Goal: Information Seeking & Learning: Learn about a topic

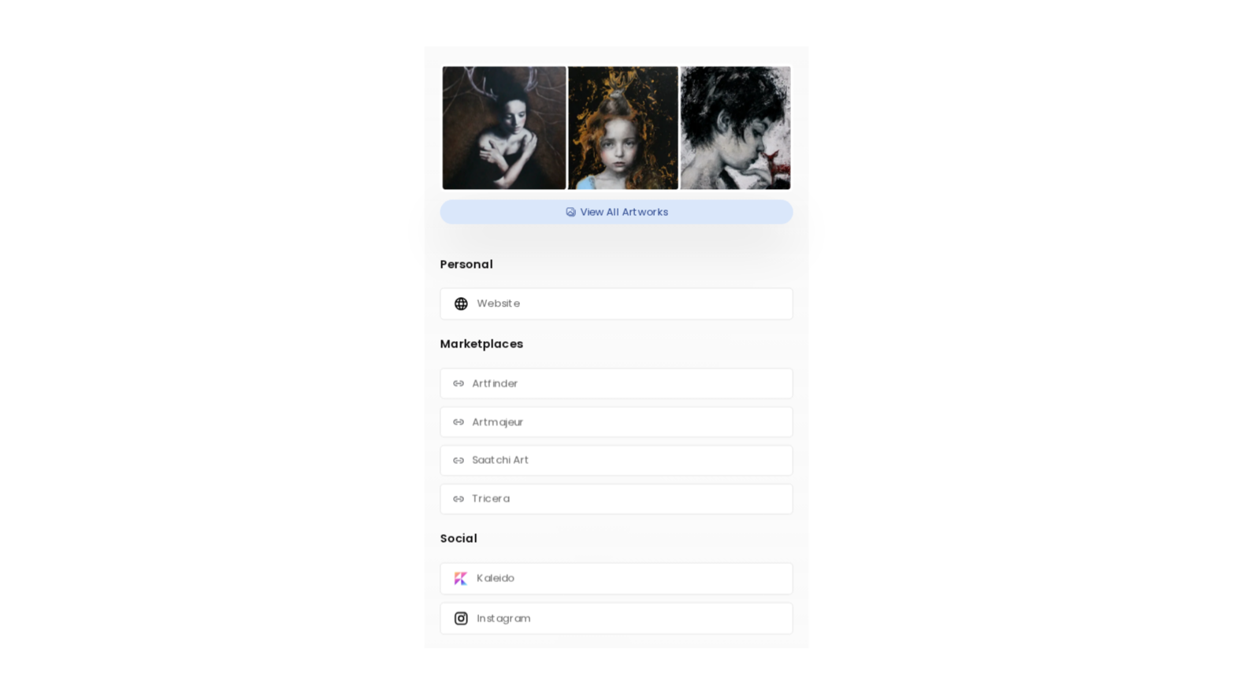
scroll to position [79, 0]
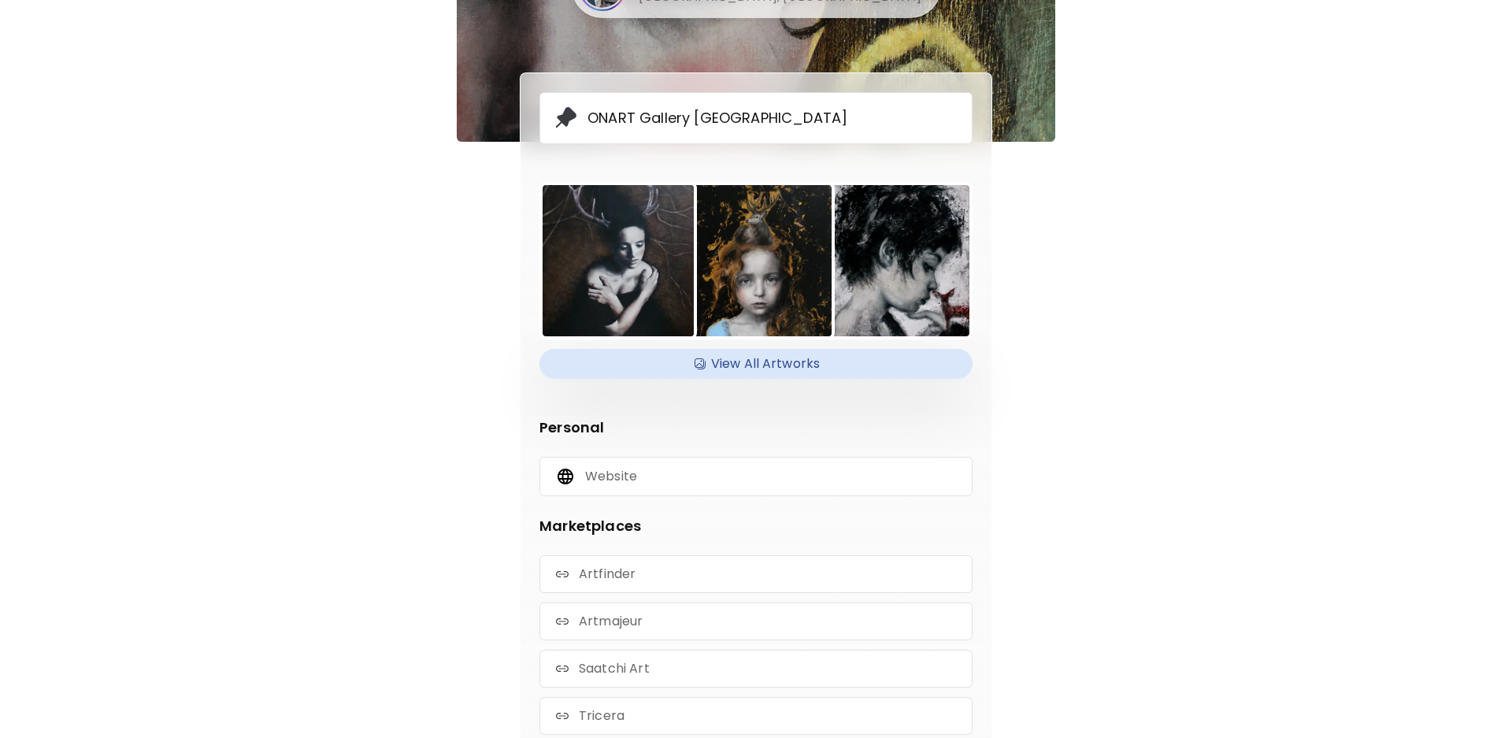
click at [774, 362] on h4 "View All Artworks" at bounding box center [756, 364] width 414 height 24
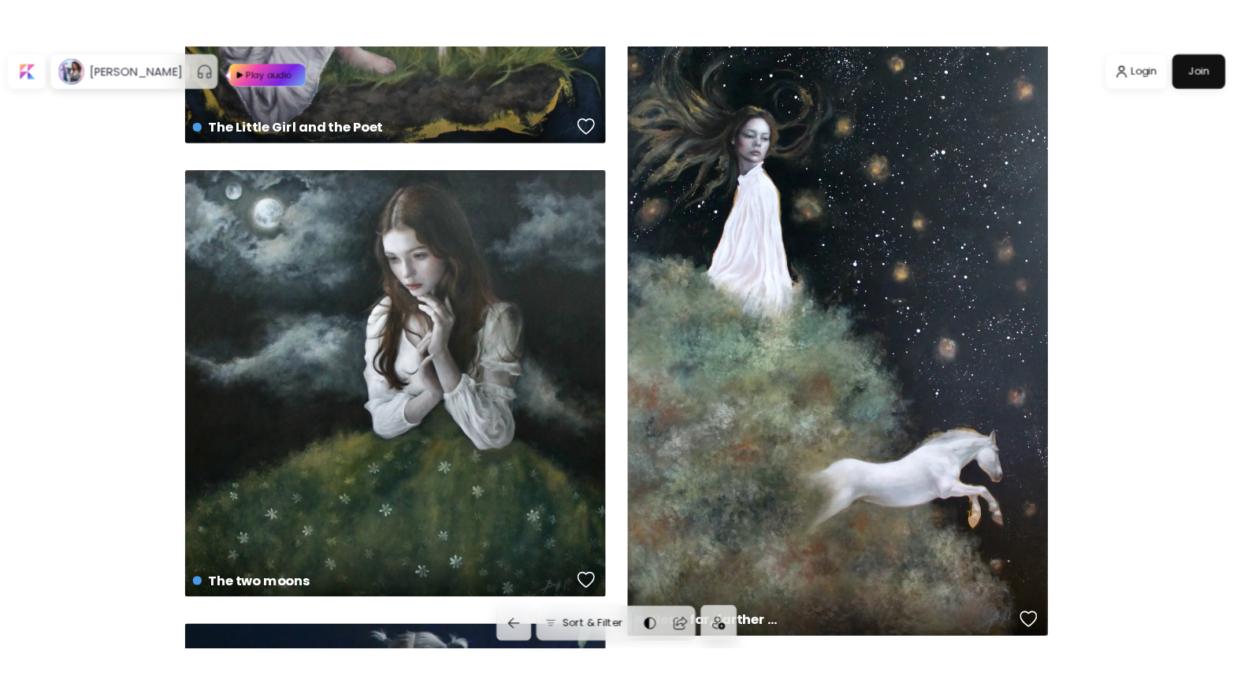
scroll to position [1418, 0]
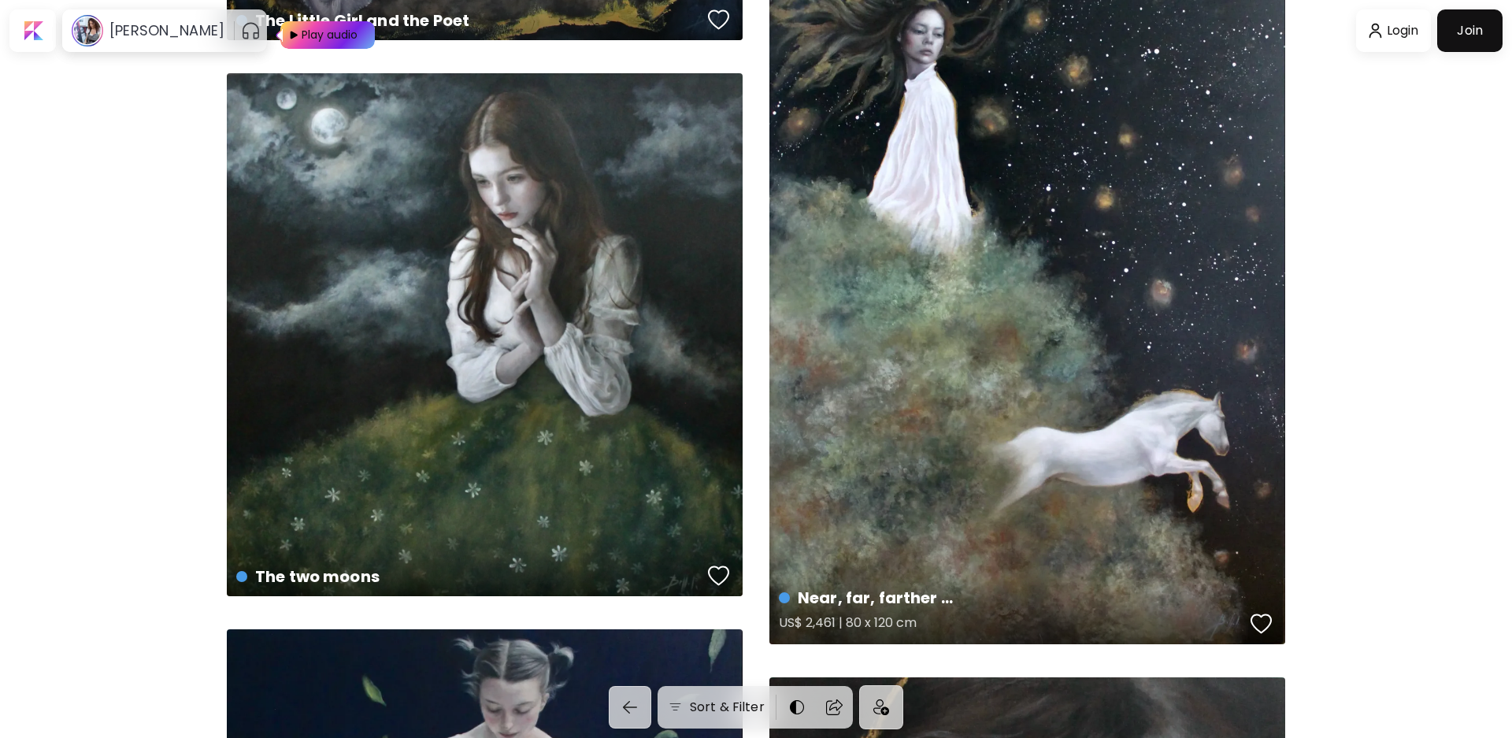
drag, startPoint x: 1150, startPoint y: 267, endPoint x: 935, endPoint y: 611, distance: 405.9
drag, startPoint x: 935, startPoint y: 611, endPoint x: 1355, endPoint y: 339, distance: 500.5
click at [1262, 627] on div "button" at bounding box center [1262, 624] width 22 height 24
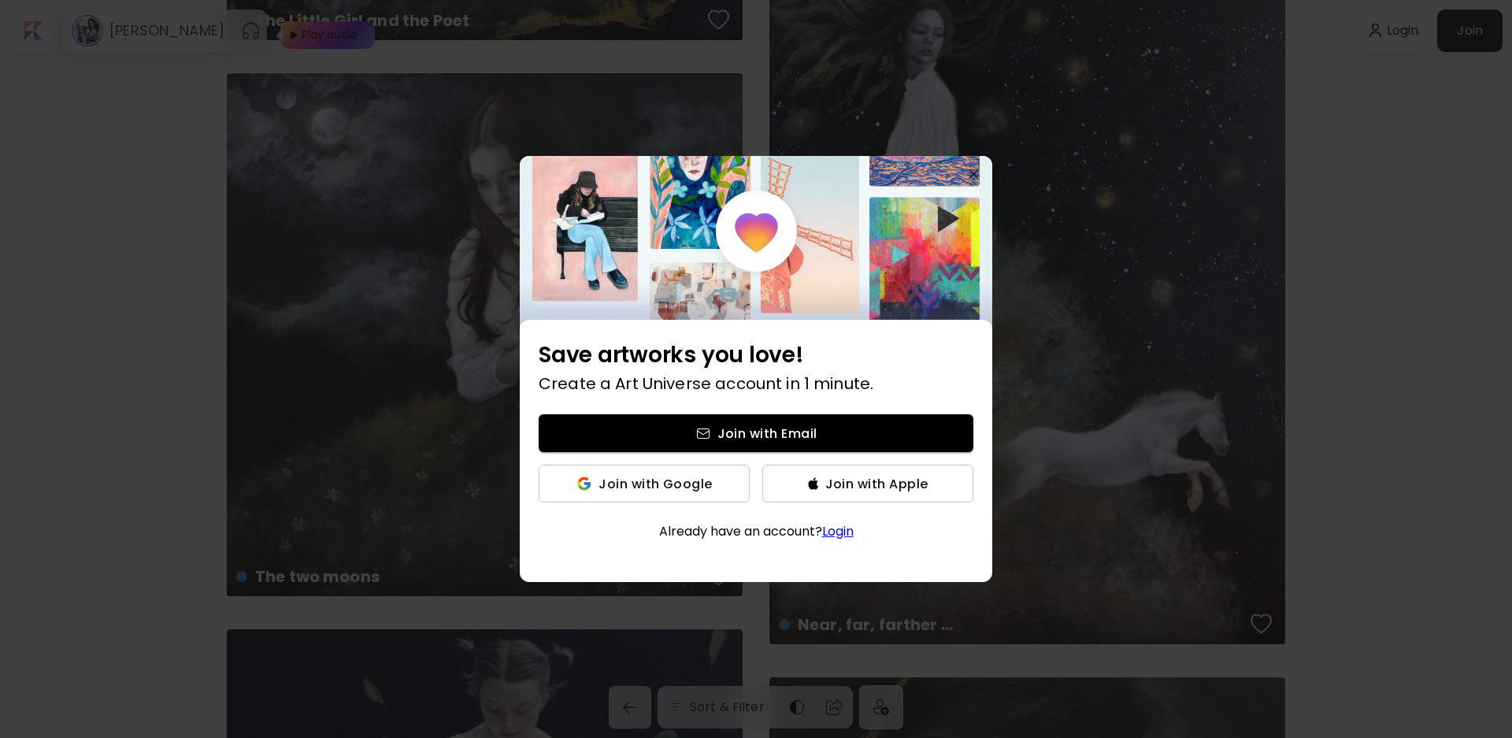
click at [978, 171] on img "button" at bounding box center [974, 174] width 10 height 10
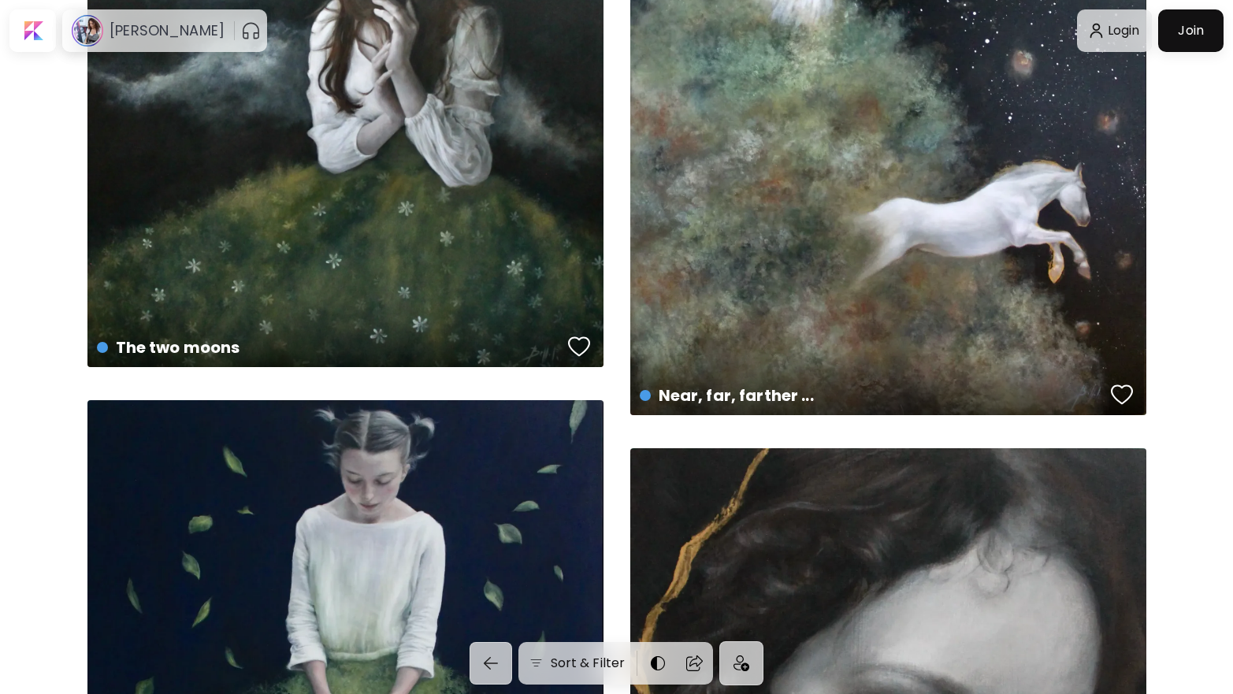
scroll to position [1654, 0]
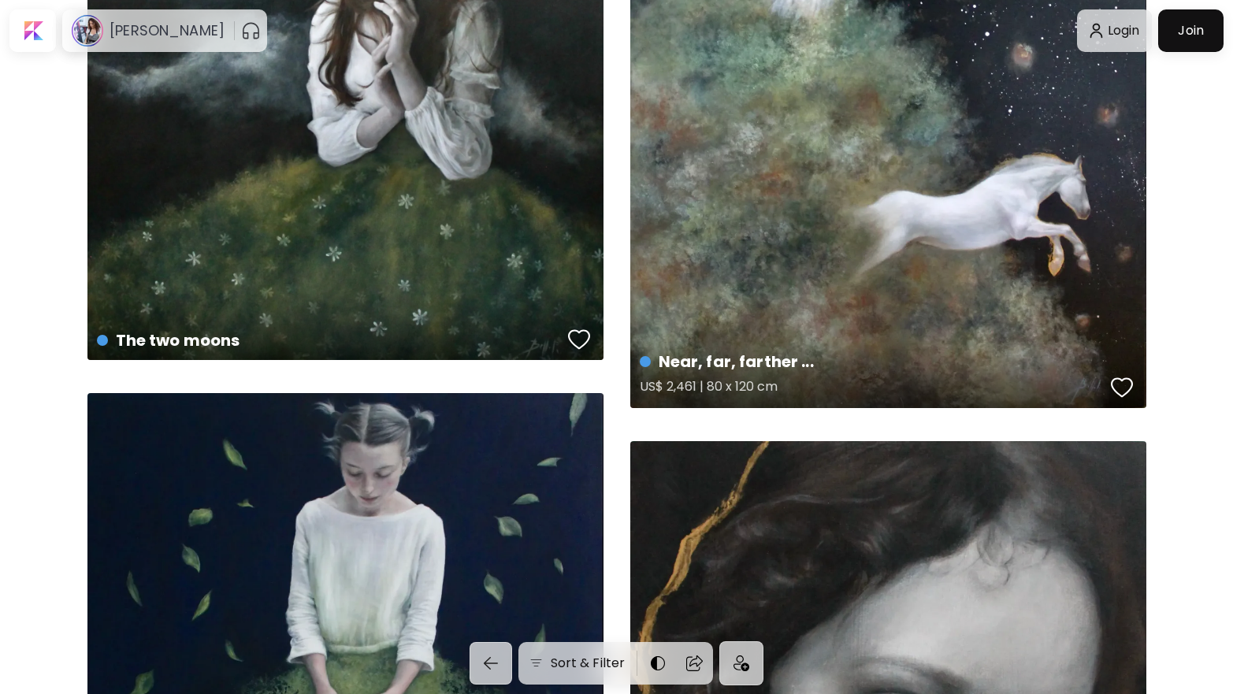
click at [958, 344] on div "Near, far, farther ... US$ 2,461 | 80 x 120 cm" at bounding box center [888, 374] width 522 height 74
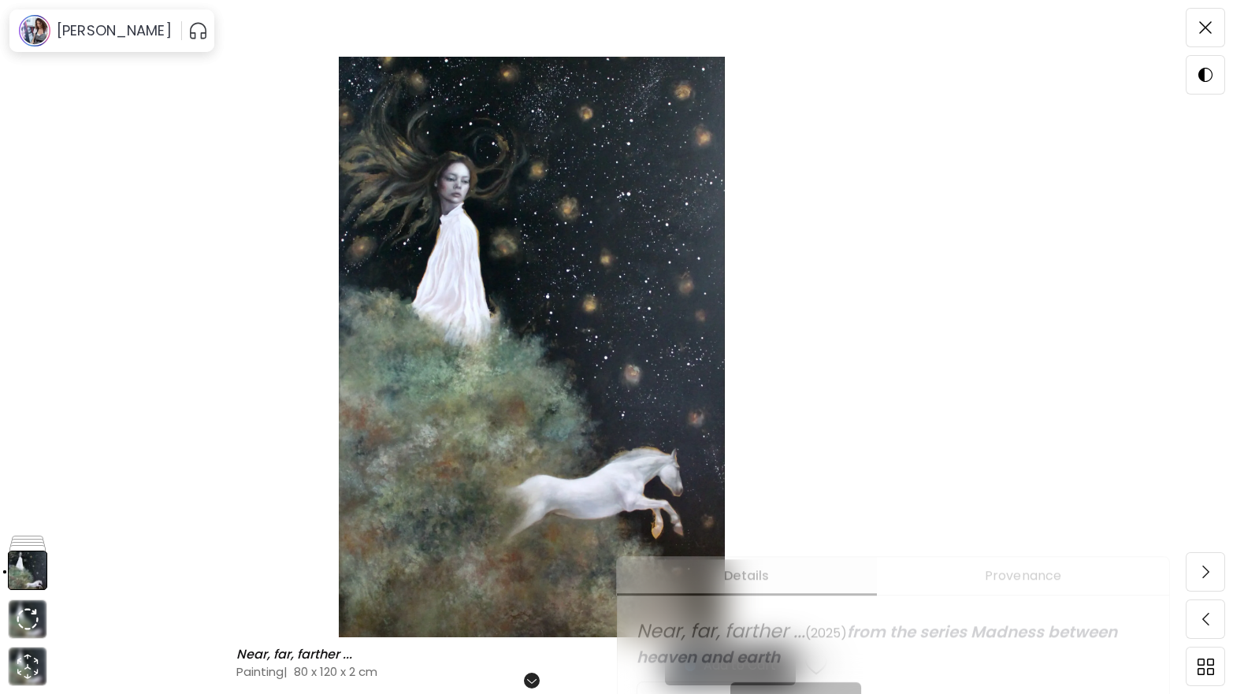
scroll to position [236, 0]
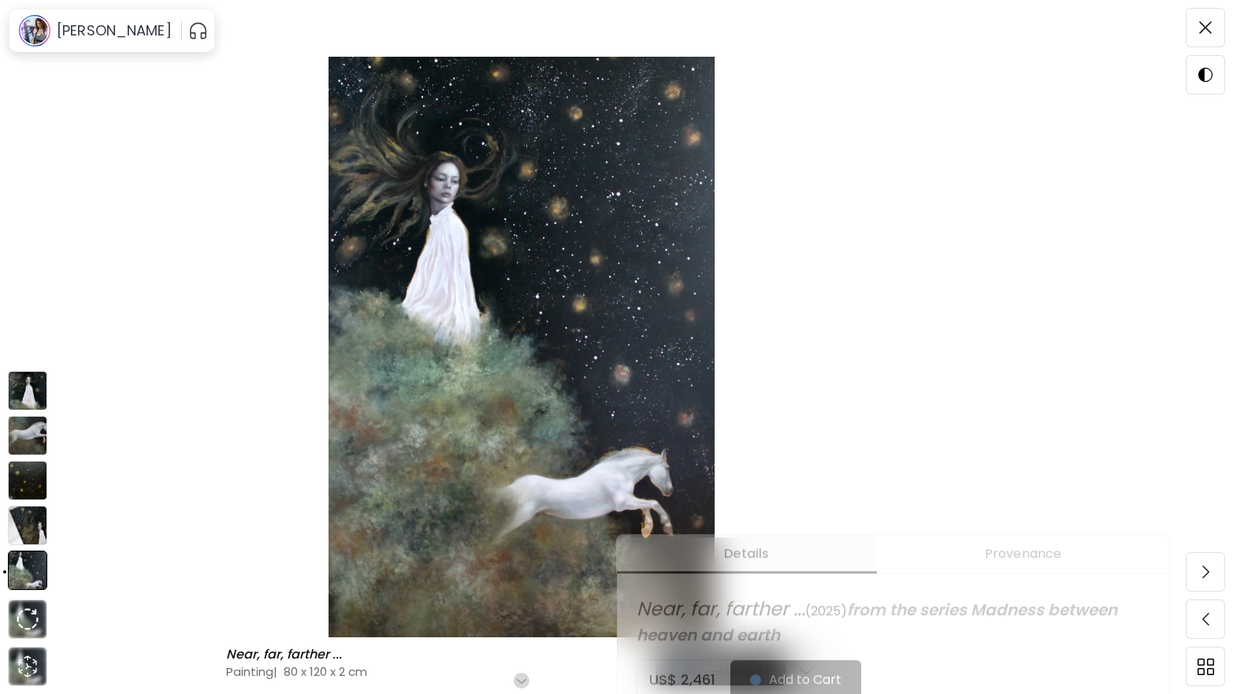
click at [28, 391] on img at bounding box center [27, 390] width 39 height 39
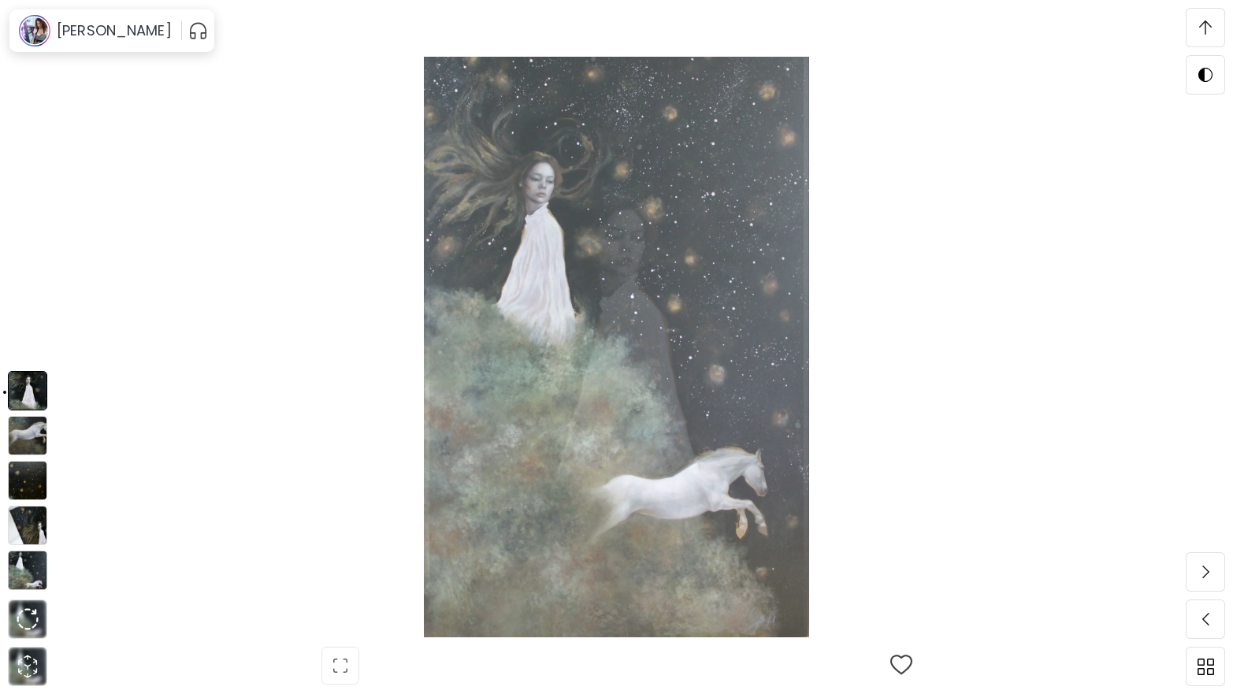
scroll to position [575, 0]
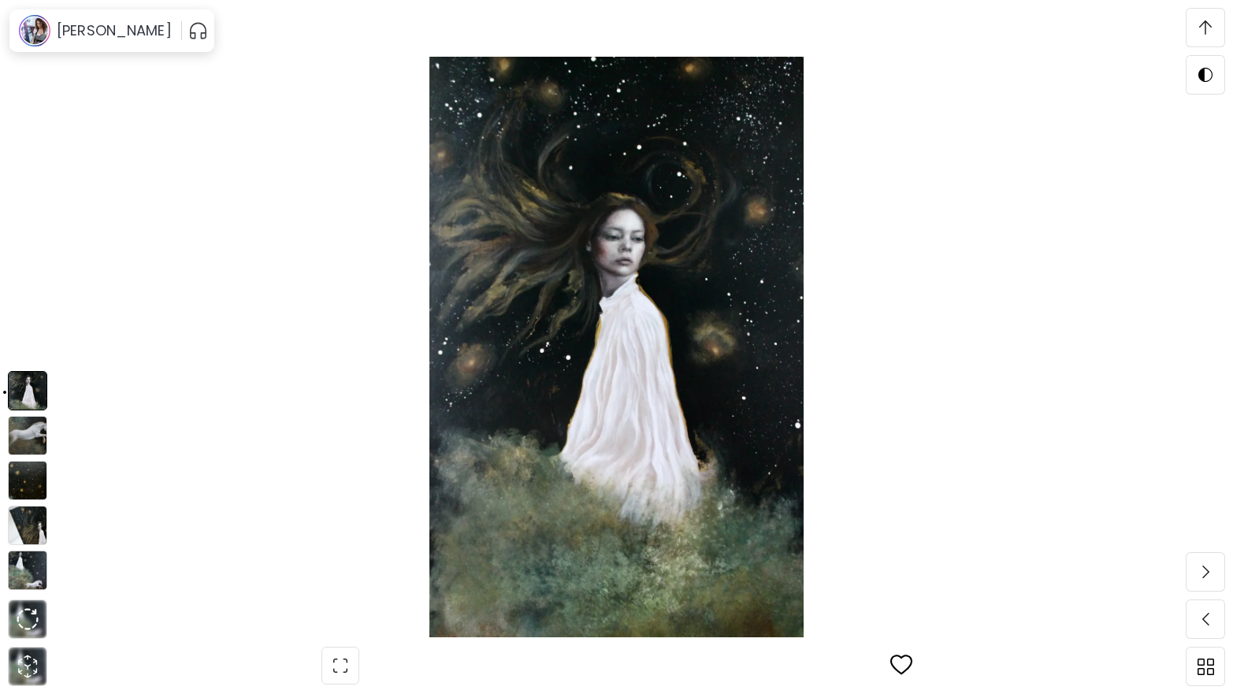
click at [23, 446] on img at bounding box center [27, 435] width 39 height 39
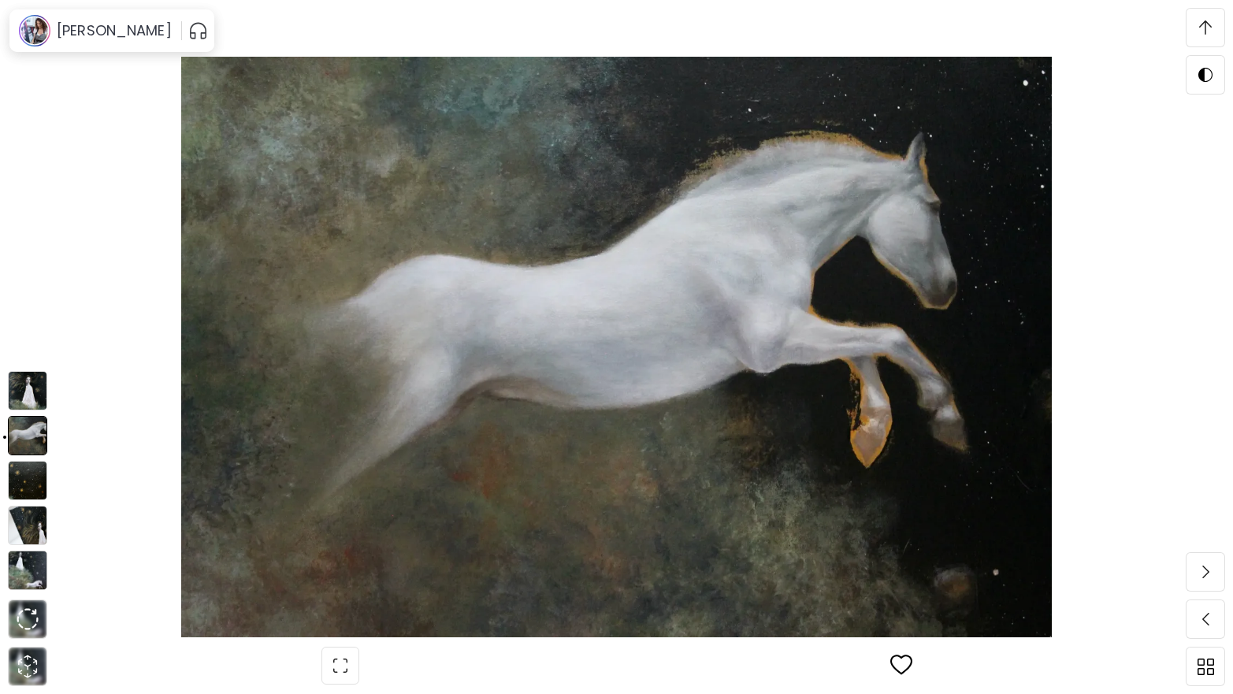
click at [23, 483] on img at bounding box center [27, 480] width 39 height 39
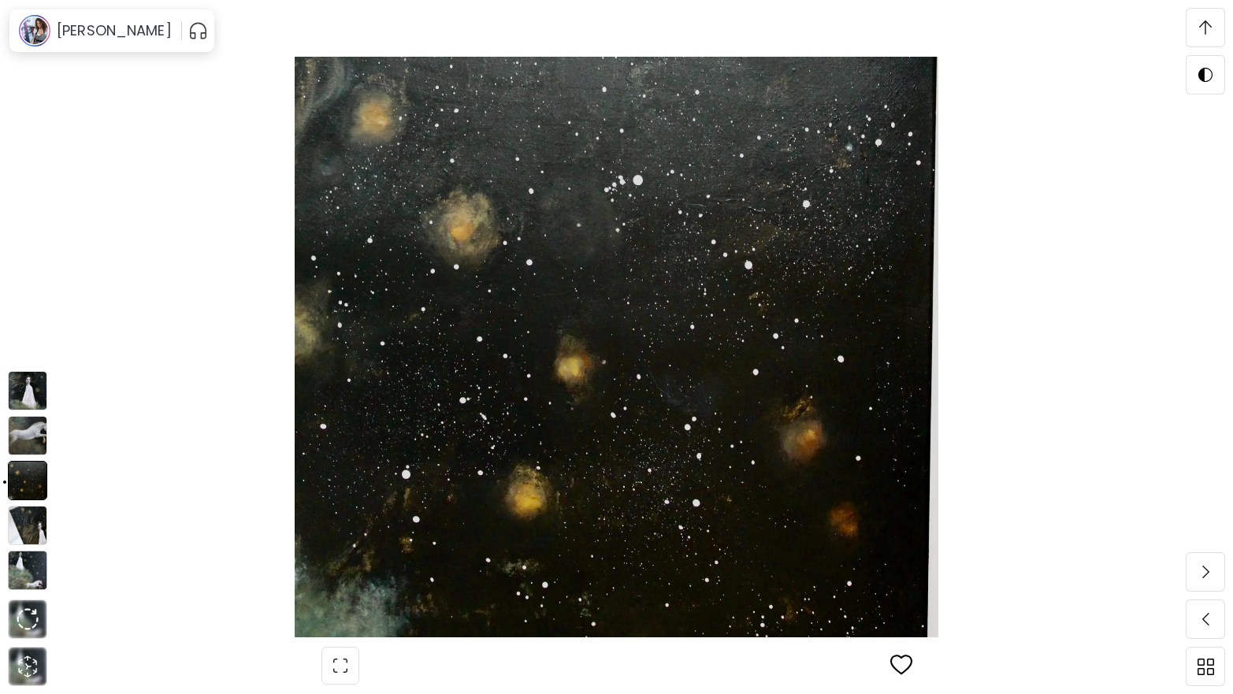
click at [29, 529] on img at bounding box center [27, 525] width 39 height 39
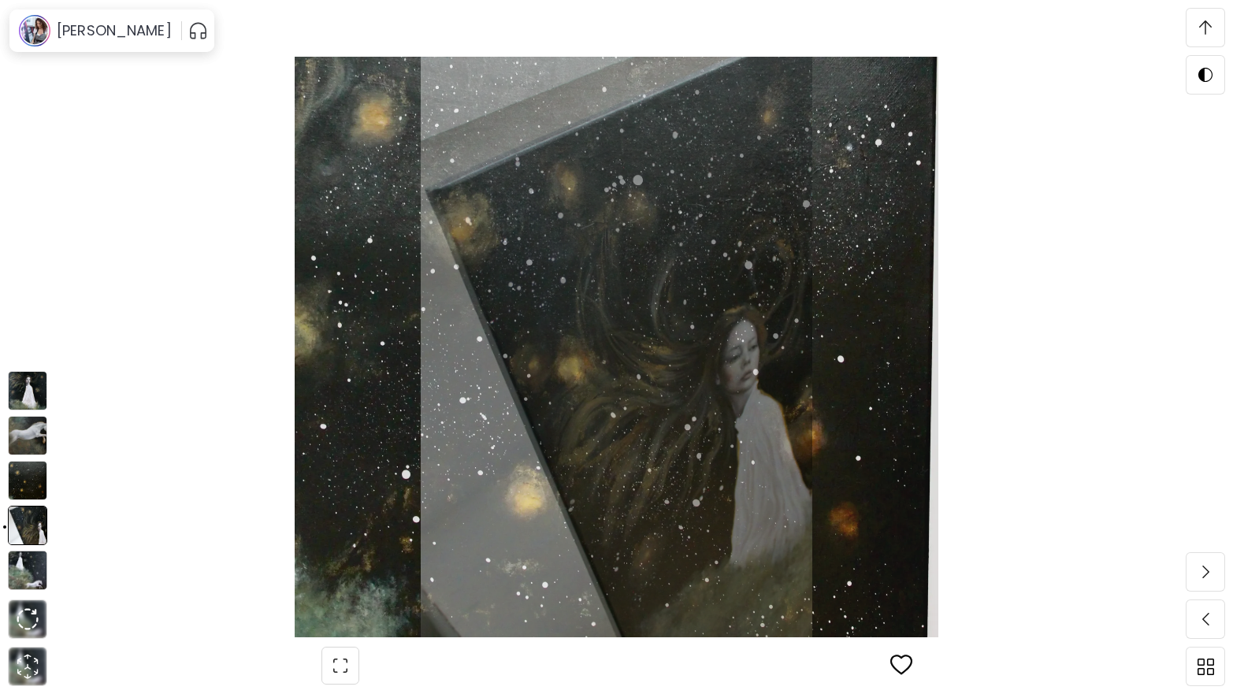
scroll to position [4366, 0]
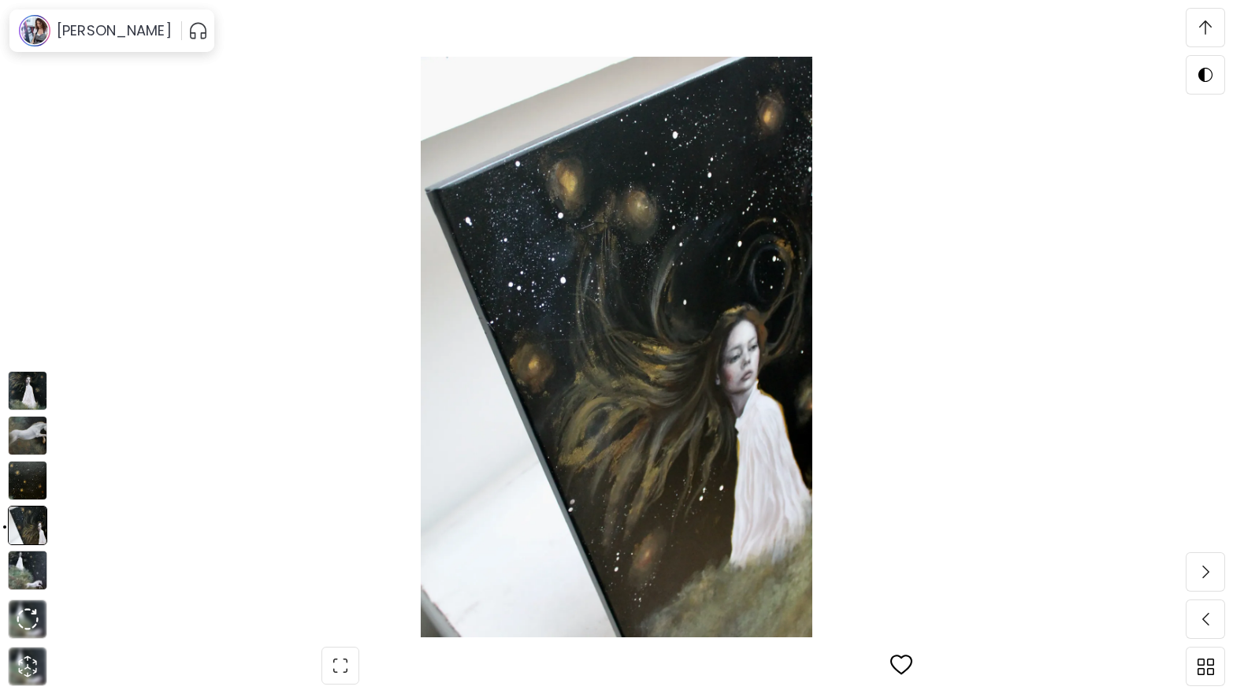
click at [30, 566] on img at bounding box center [27, 570] width 39 height 39
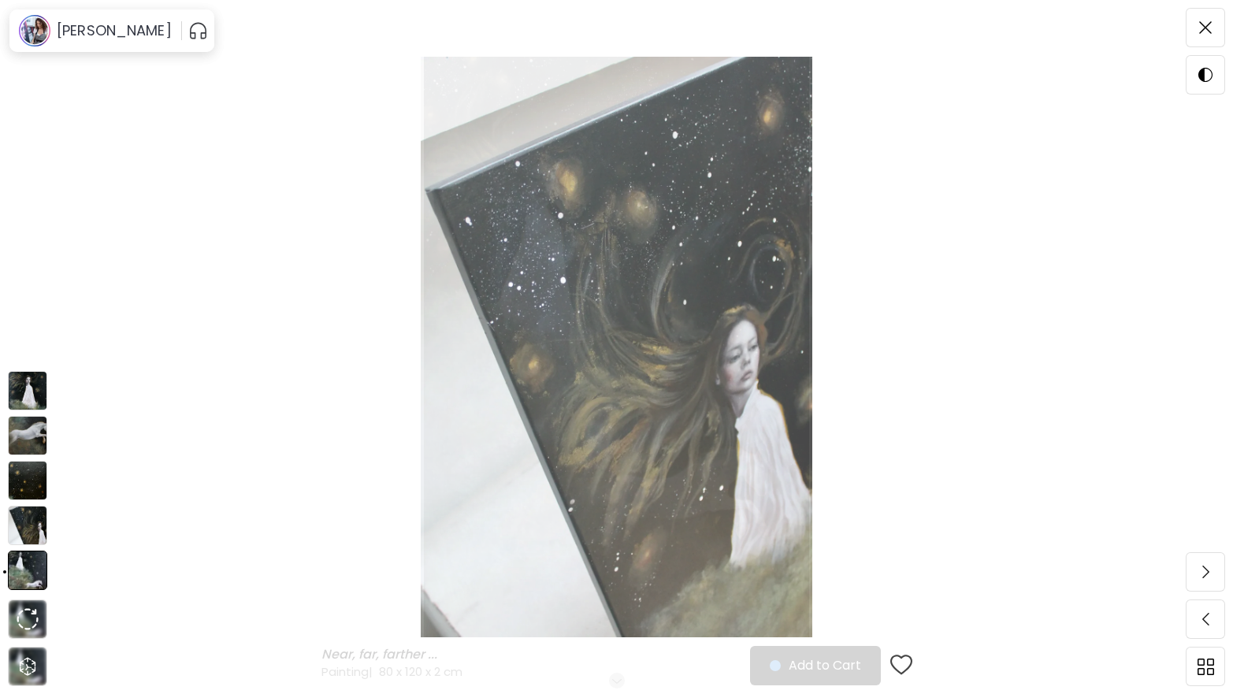
scroll to position [0, 0]
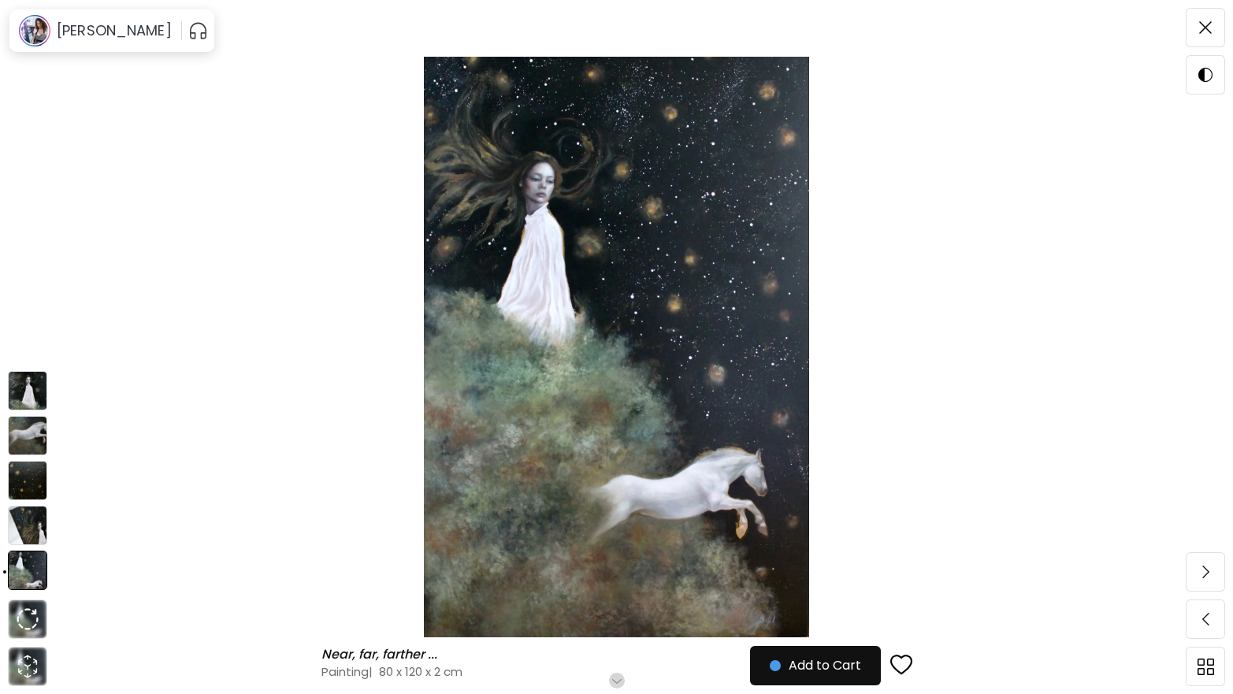
click at [30, 566] on img at bounding box center [27, 570] width 39 height 39
click at [34, 615] on img at bounding box center [28, 619] width 22 height 22
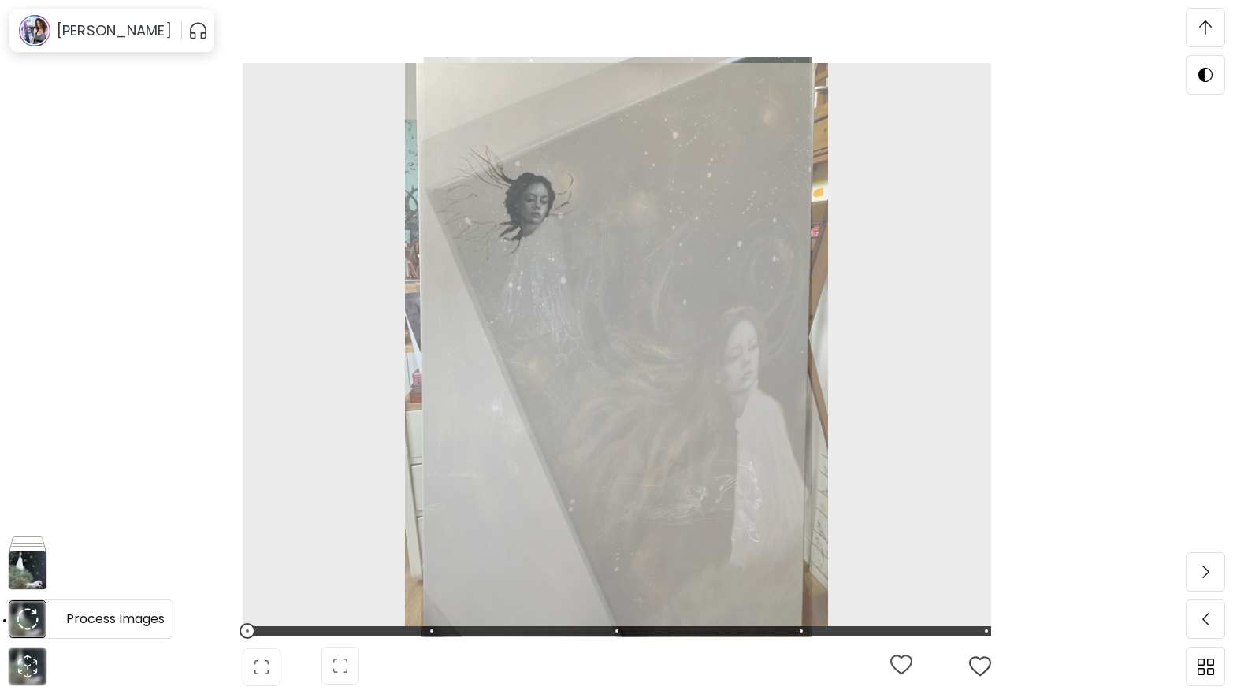
scroll to position [575, 0]
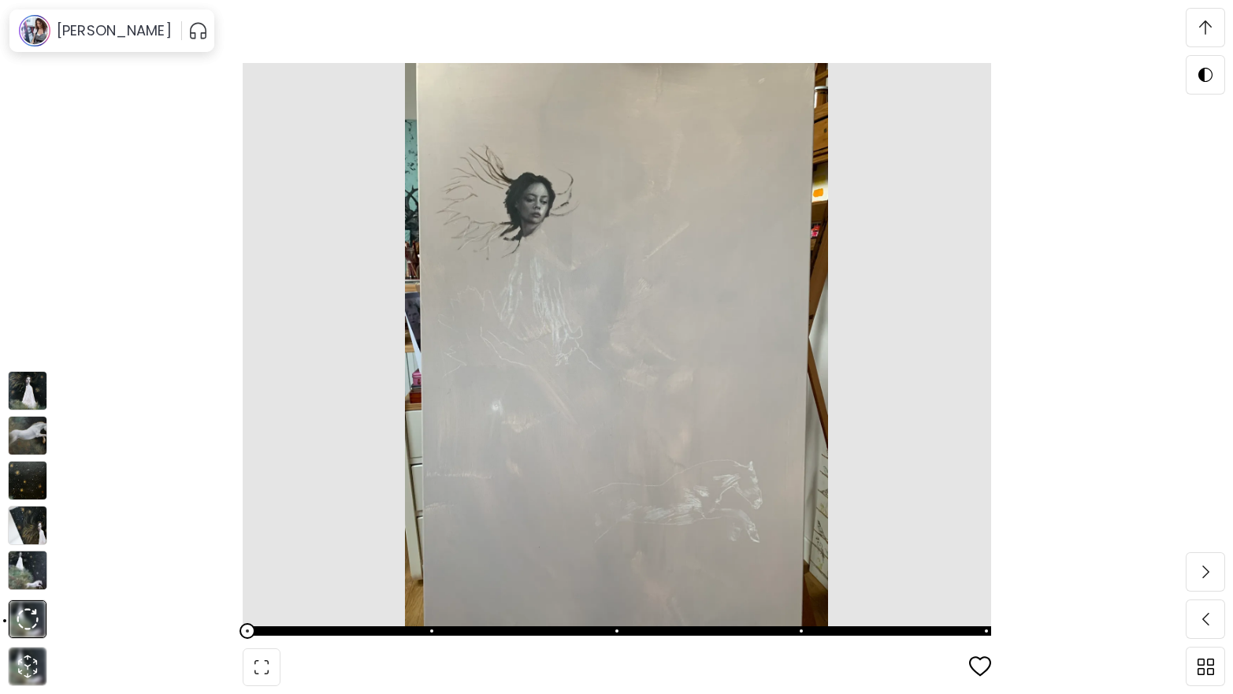
click at [34, 577] on img at bounding box center [27, 570] width 39 height 39
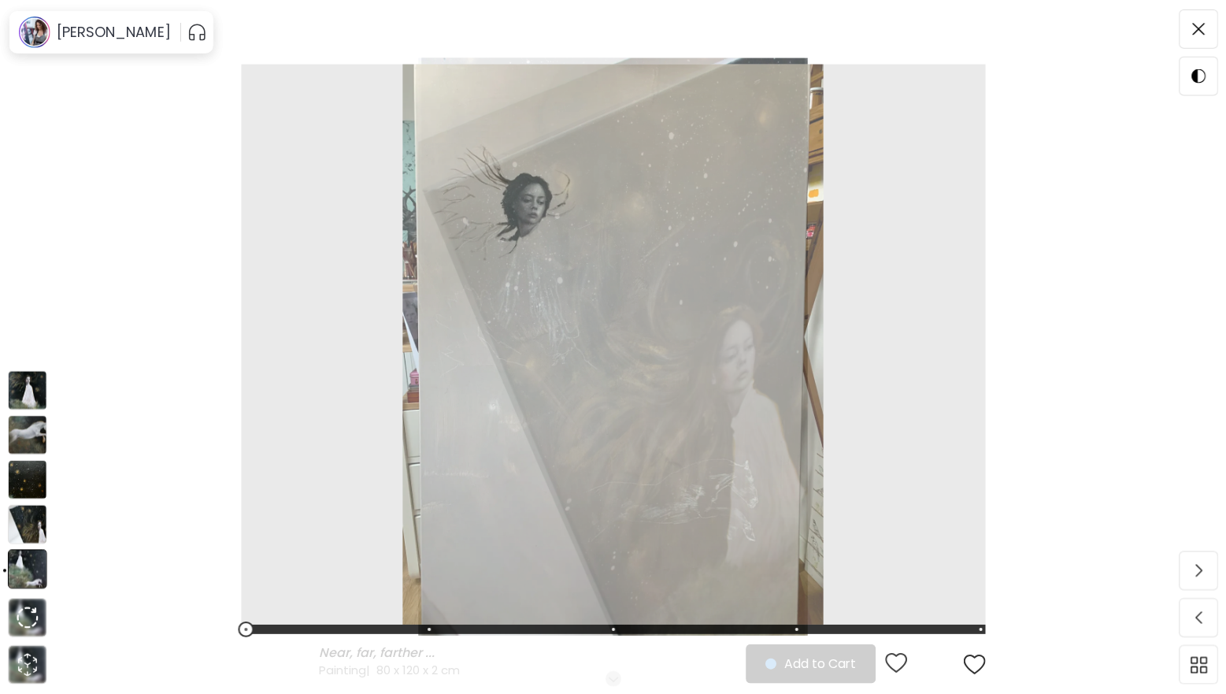
scroll to position [0, 0]
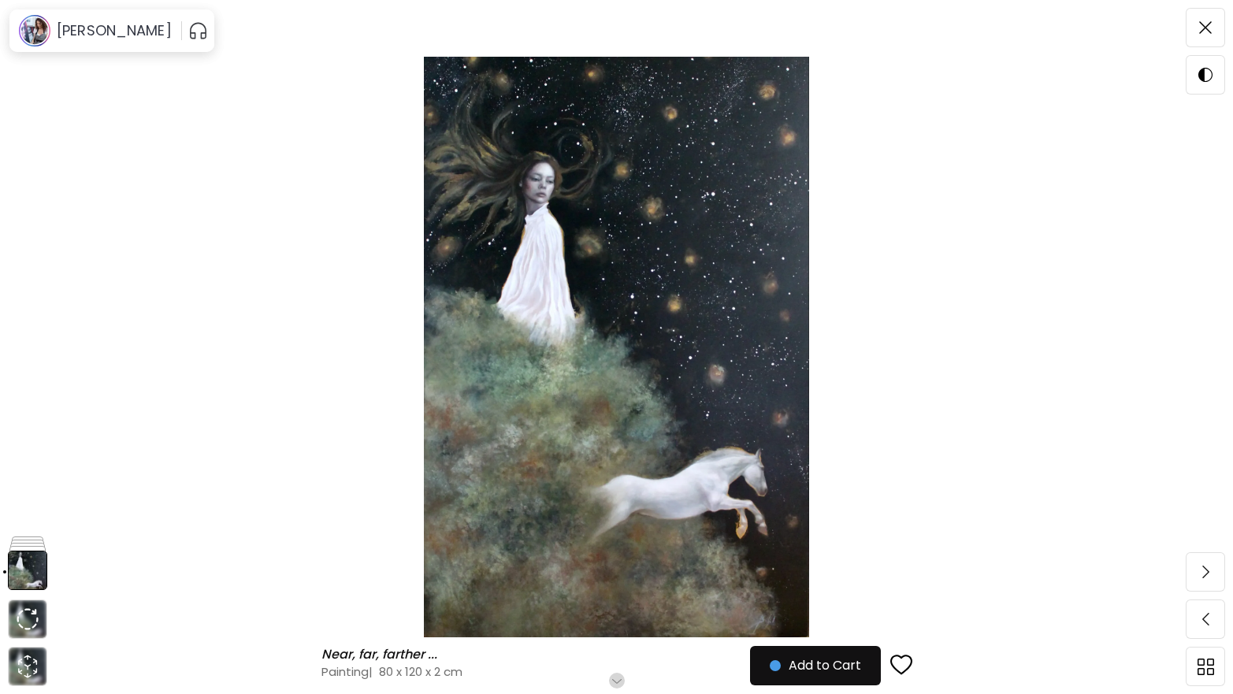
drag, startPoint x: 421, startPoint y: 211, endPoint x: 1067, endPoint y: 220, distance: 645.2
drag, startPoint x: 1067, startPoint y: 220, endPoint x: 1163, endPoint y: 5, distance: 235.5
drag, startPoint x: 1163, startPoint y: 5, endPoint x: 1078, endPoint y: 66, distance: 104.3
click at [1078, 66] on img at bounding box center [616, 347] width 1100 height 581
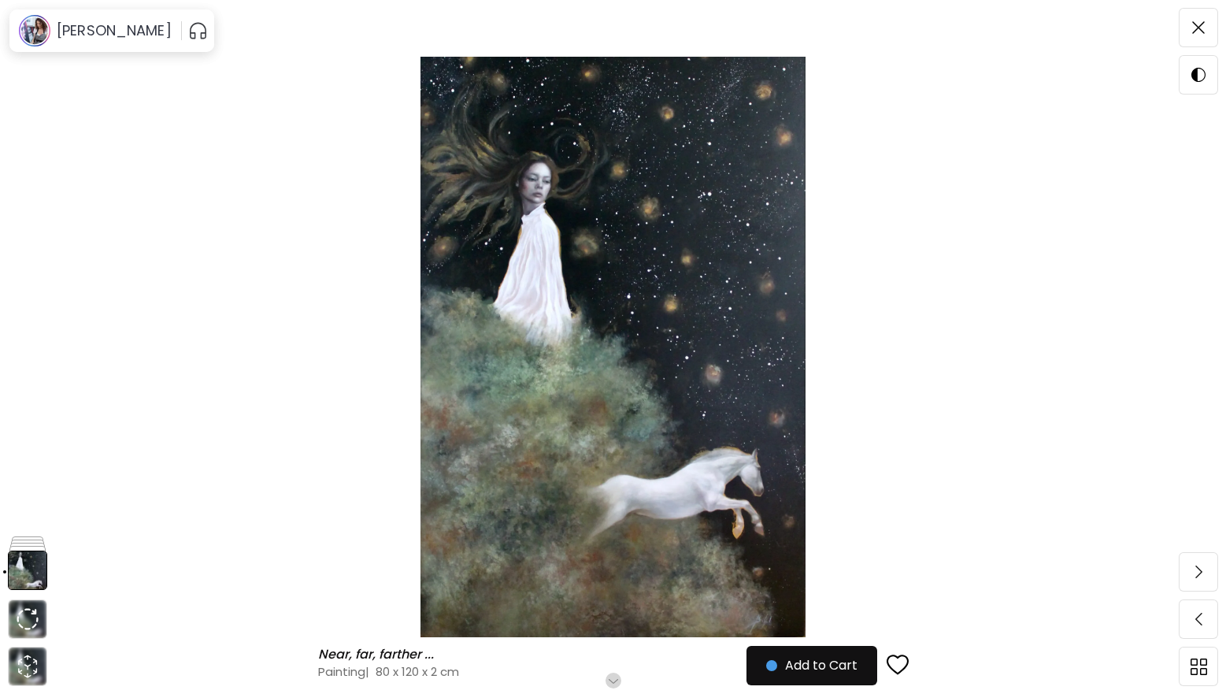
drag, startPoint x: 631, startPoint y: 214, endPoint x: 545, endPoint y: 290, distance: 114.4
click at [545, 290] on img at bounding box center [613, 347] width 1094 height 581
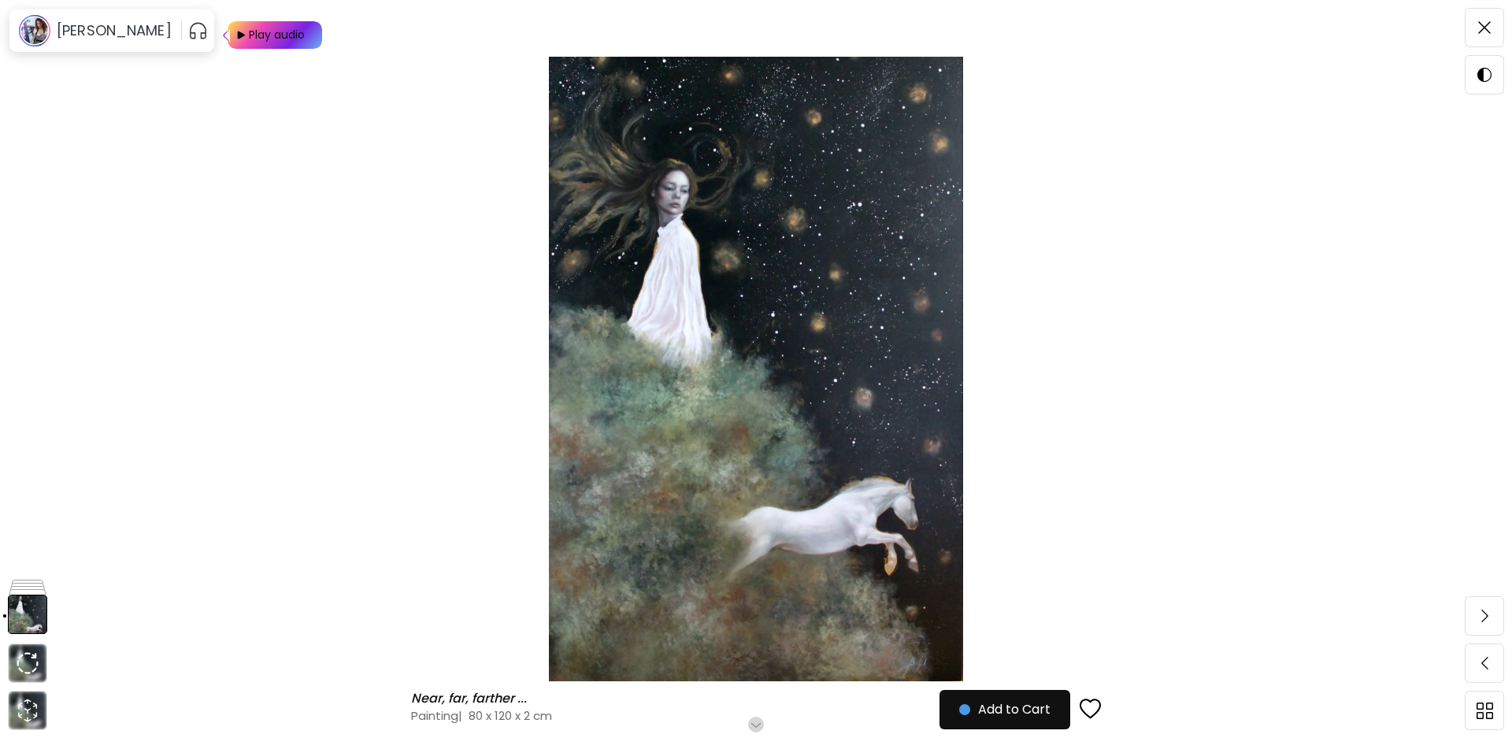
drag, startPoint x: 1166, startPoint y: 290, endPoint x: 1389, endPoint y: 240, distance: 228.4
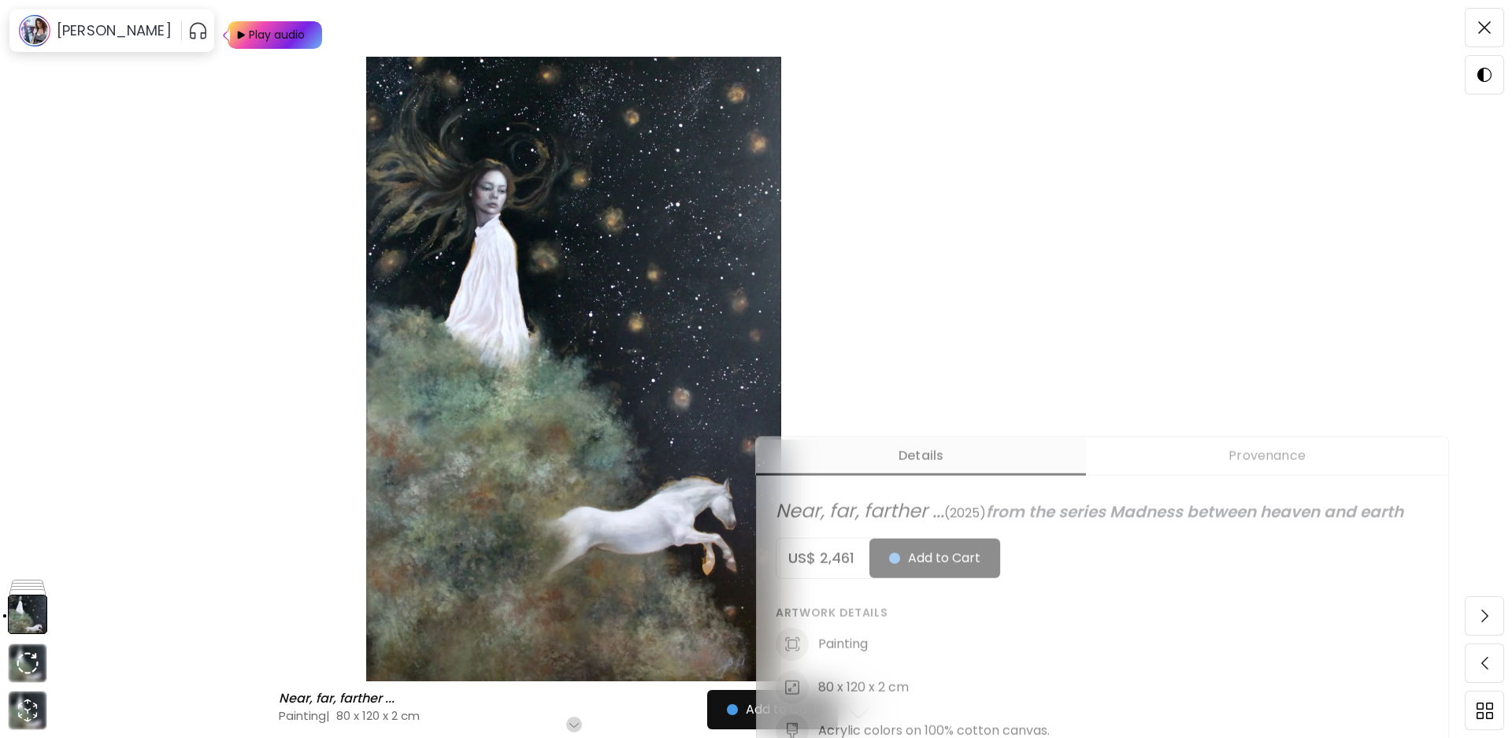
scroll to position [394, 0]
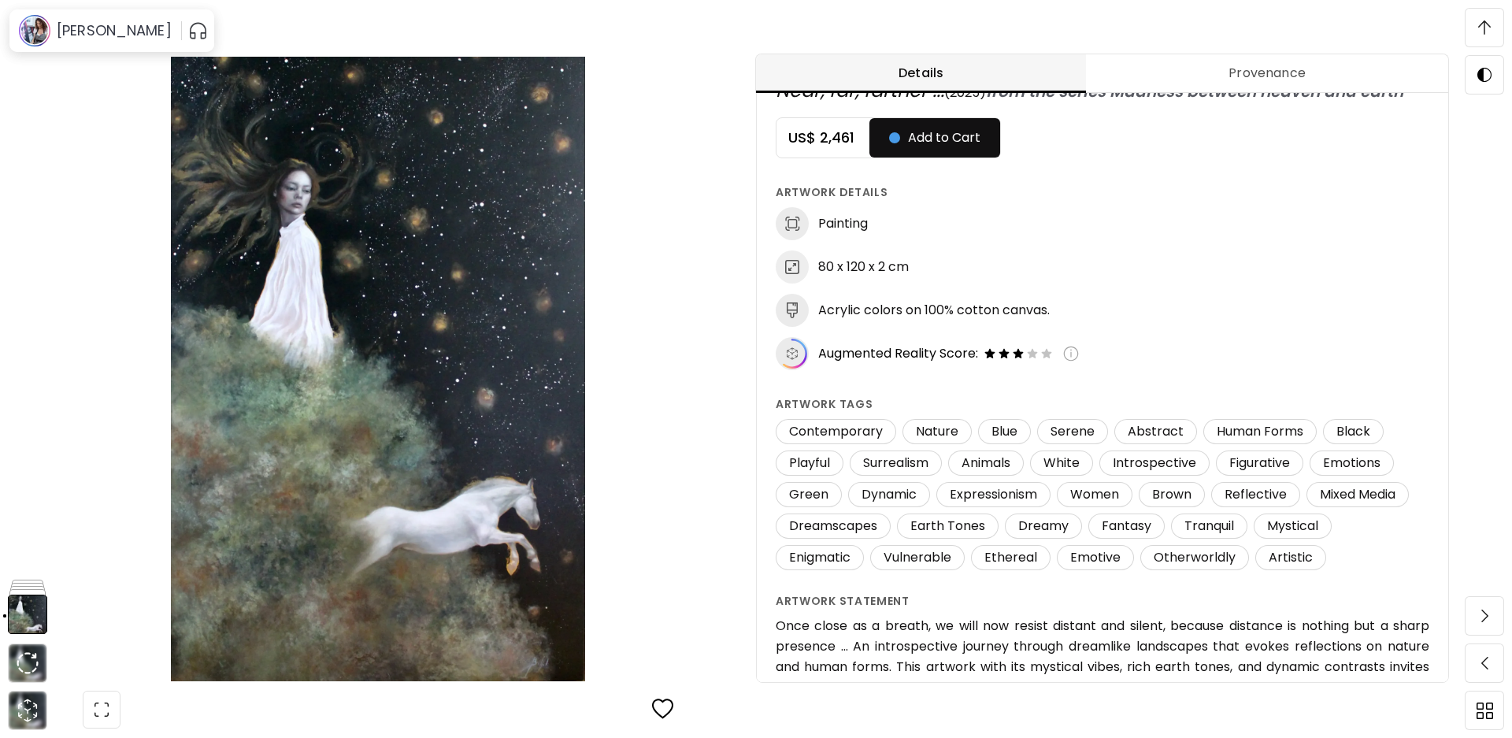
scroll to position [866, 0]
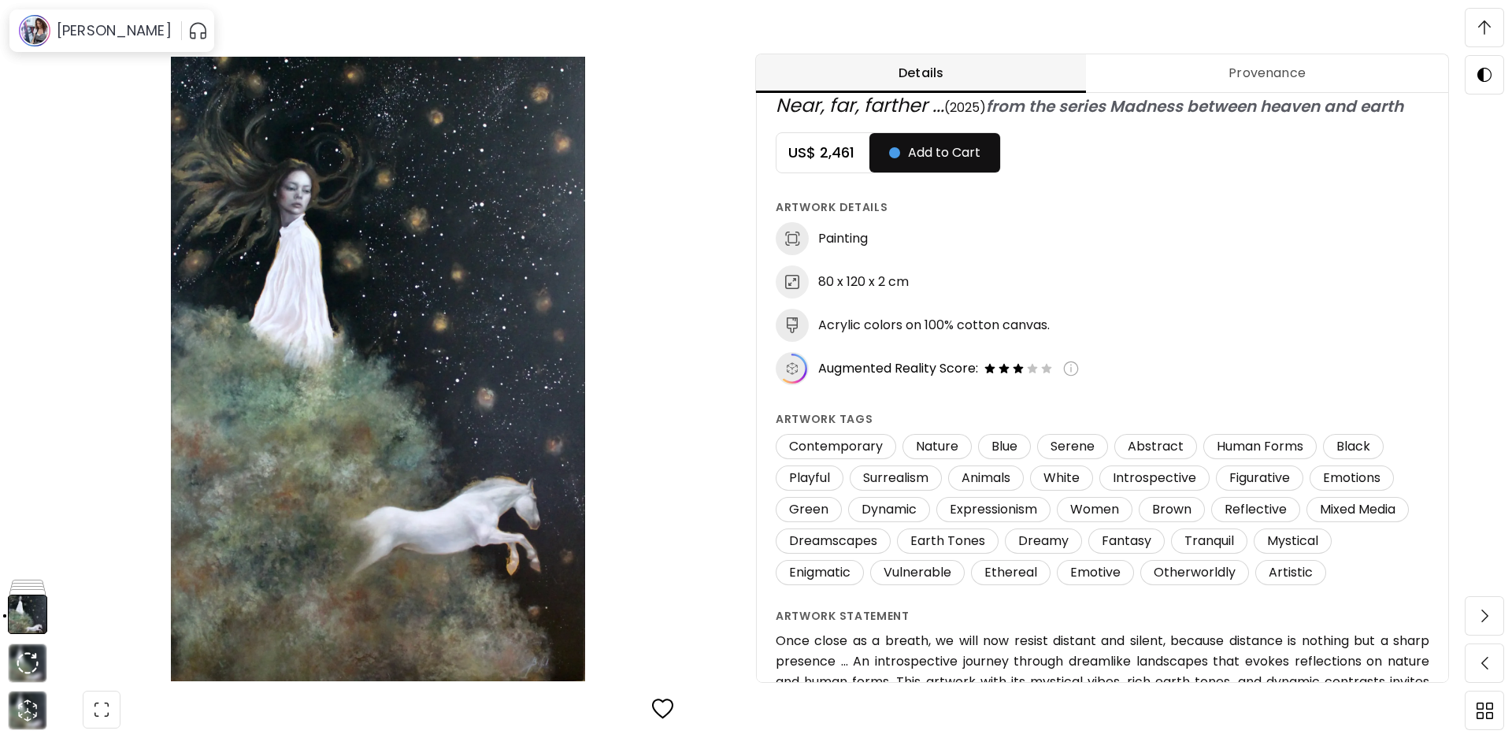
drag, startPoint x: 489, startPoint y: 316, endPoint x: 451, endPoint y: 243, distance: 81.7
click at [451, 243] on img at bounding box center [378, 369] width 624 height 625
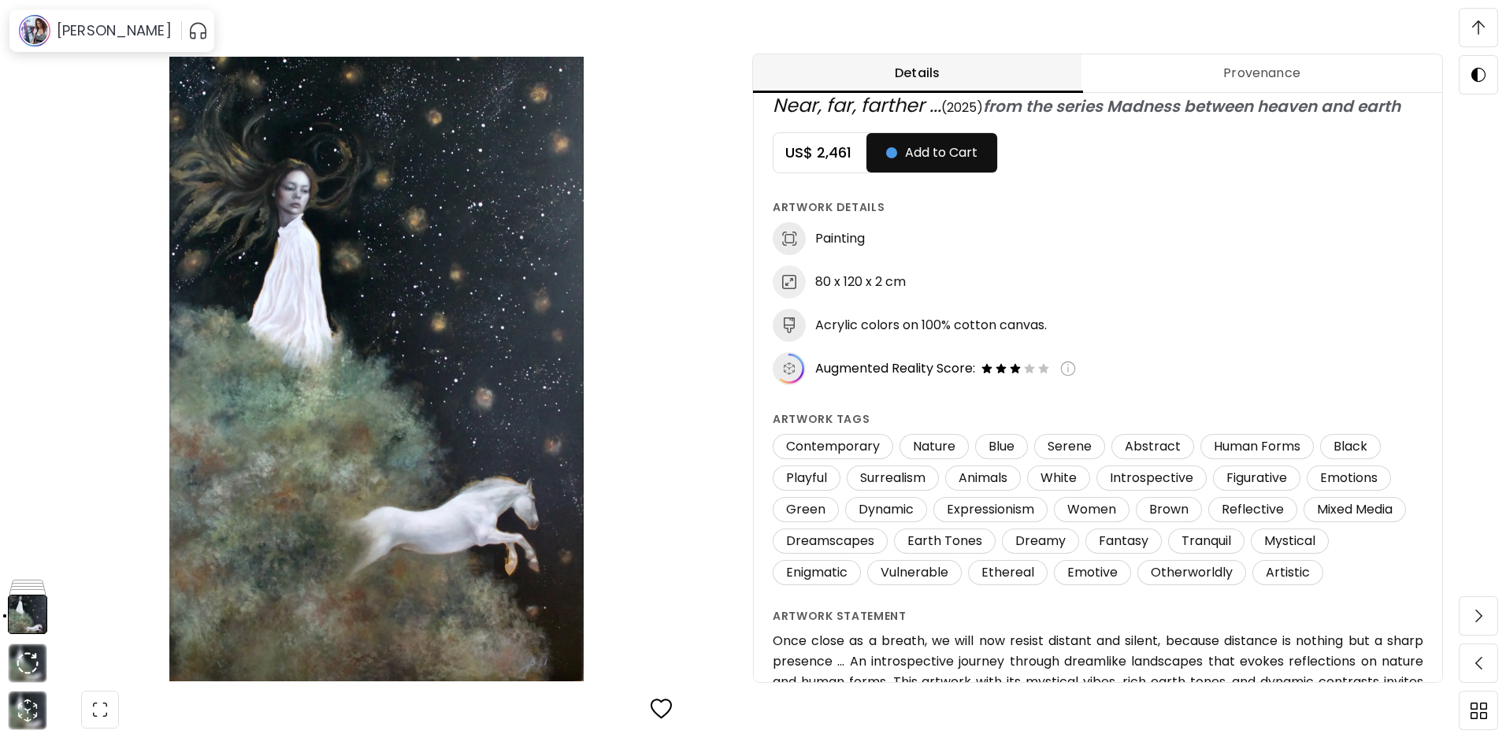
click at [451, 243] on img at bounding box center [376, 369] width 621 height 625
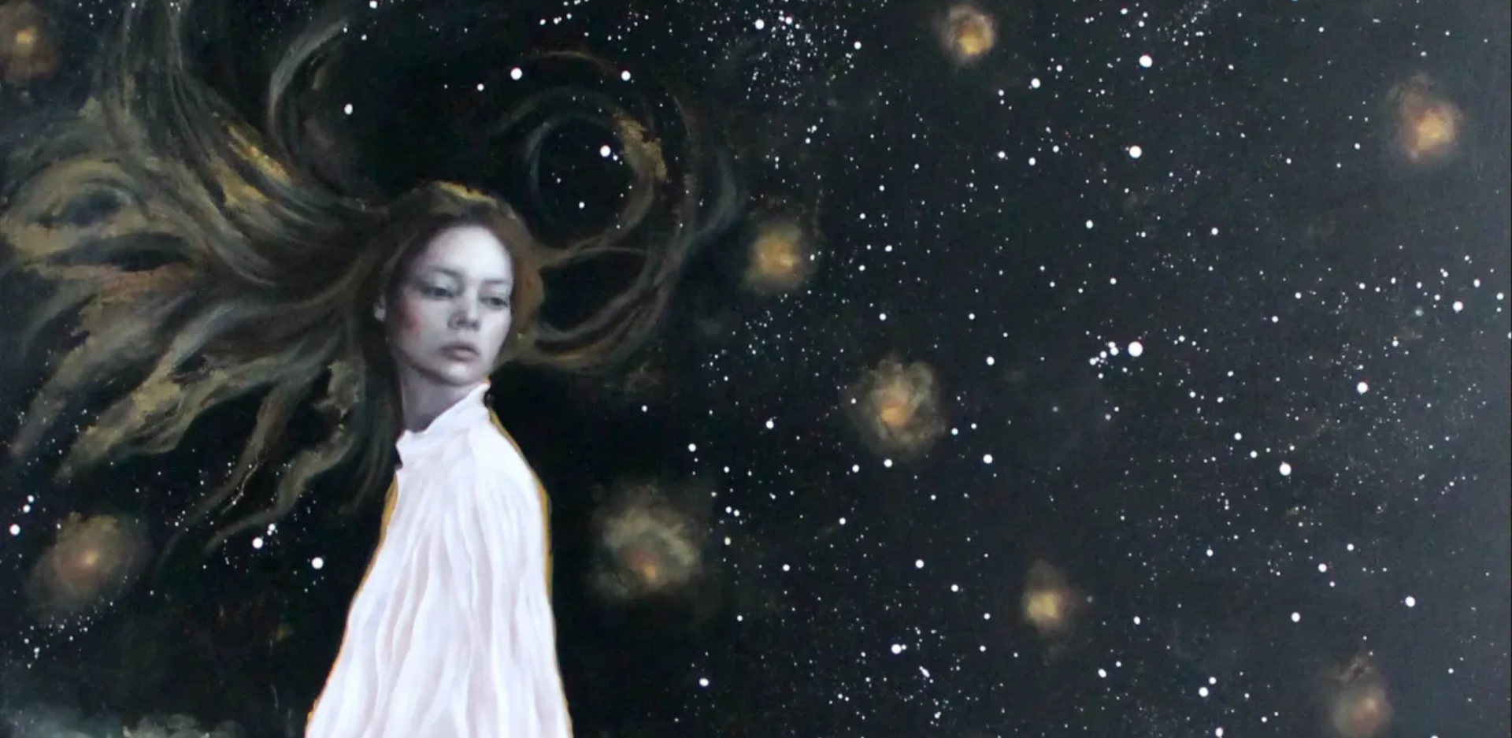
scroll to position [0, 0]
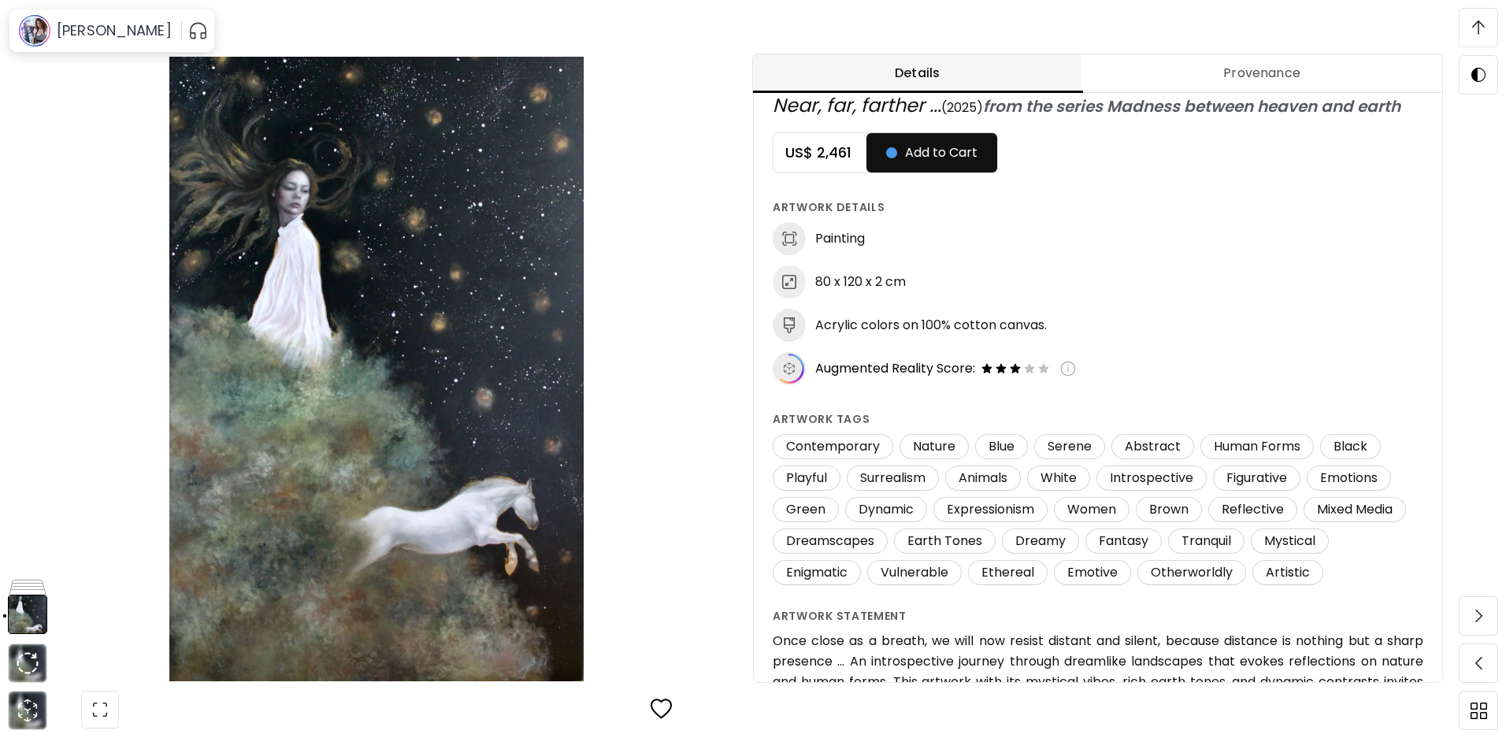
click at [499, 225] on img at bounding box center [376, 369] width 621 height 625
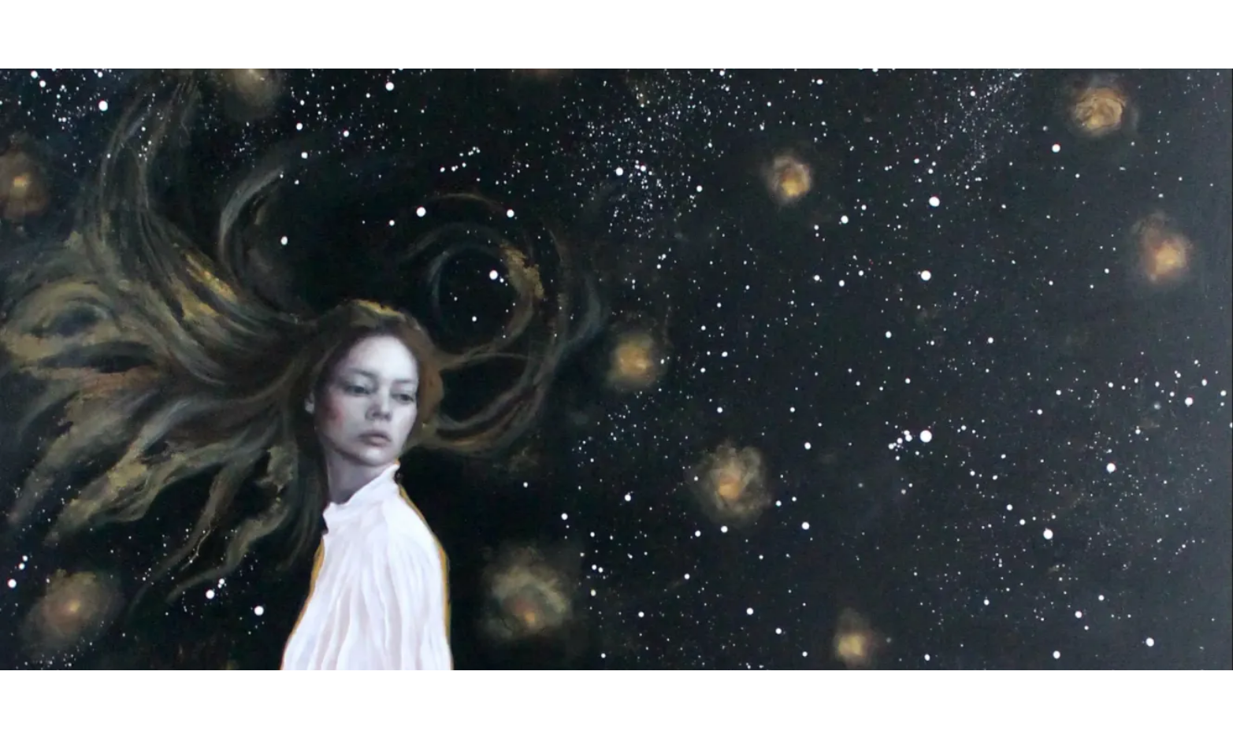
scroll to position [32, 0]
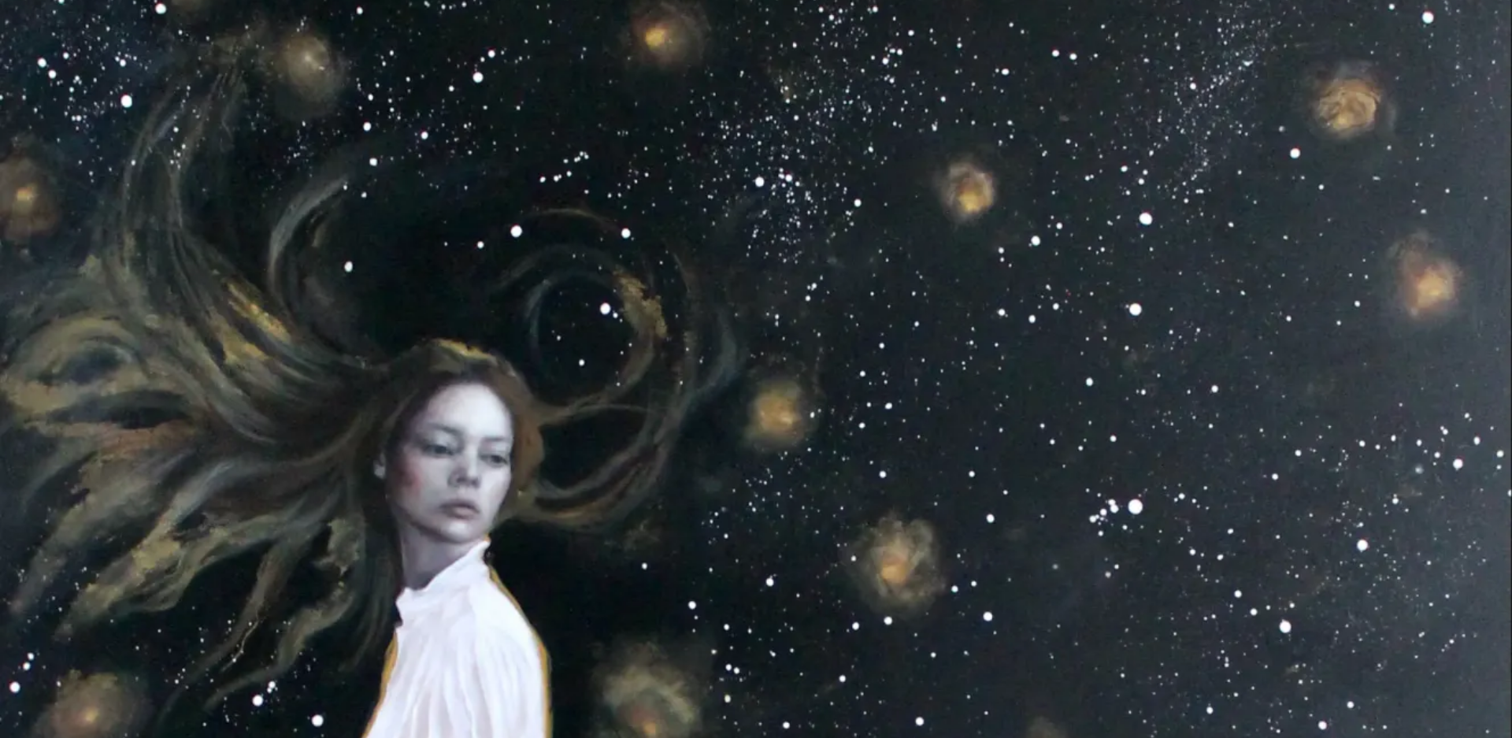
drag, startPoint x: 734, startPoint y: 180, endPoint x: 744, endPoint y: 89, distance: 91.9
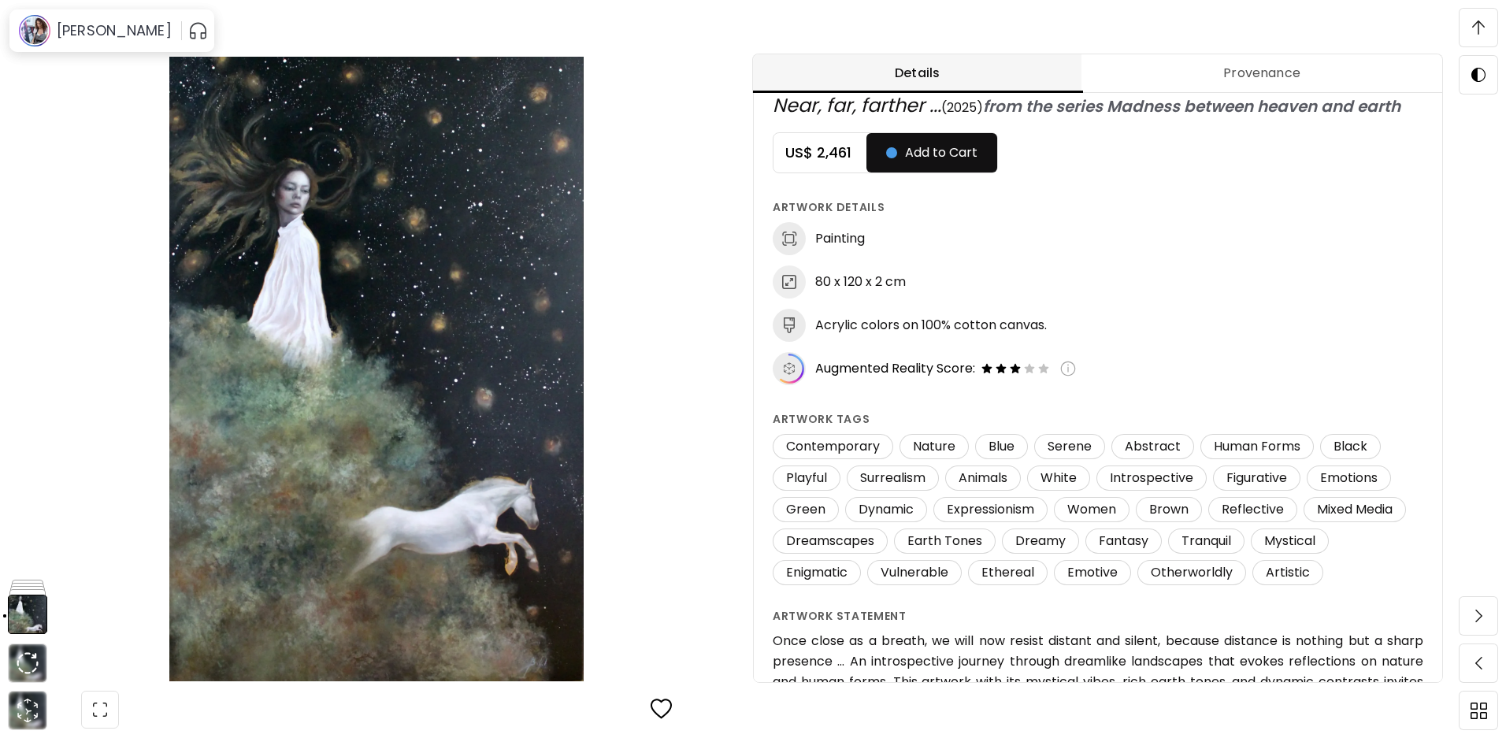
click at [484, 128] on img at bounding box center [376, 369] width 621 height 625
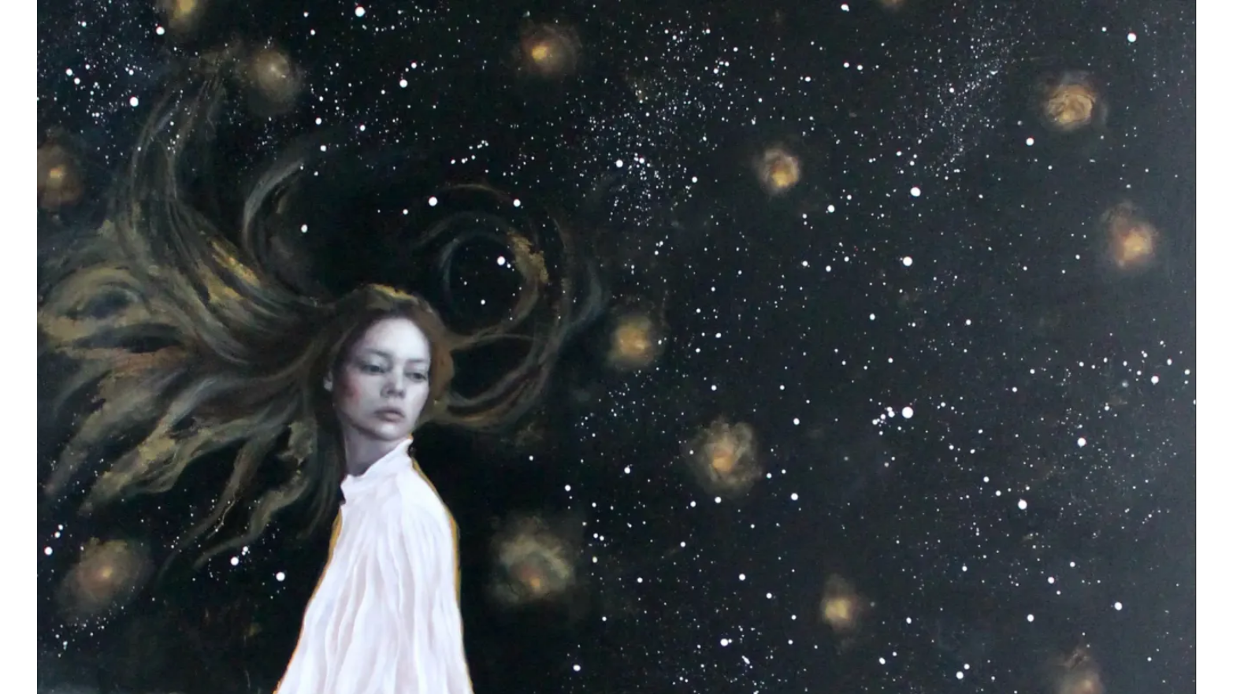
scroll to position [30, 0]
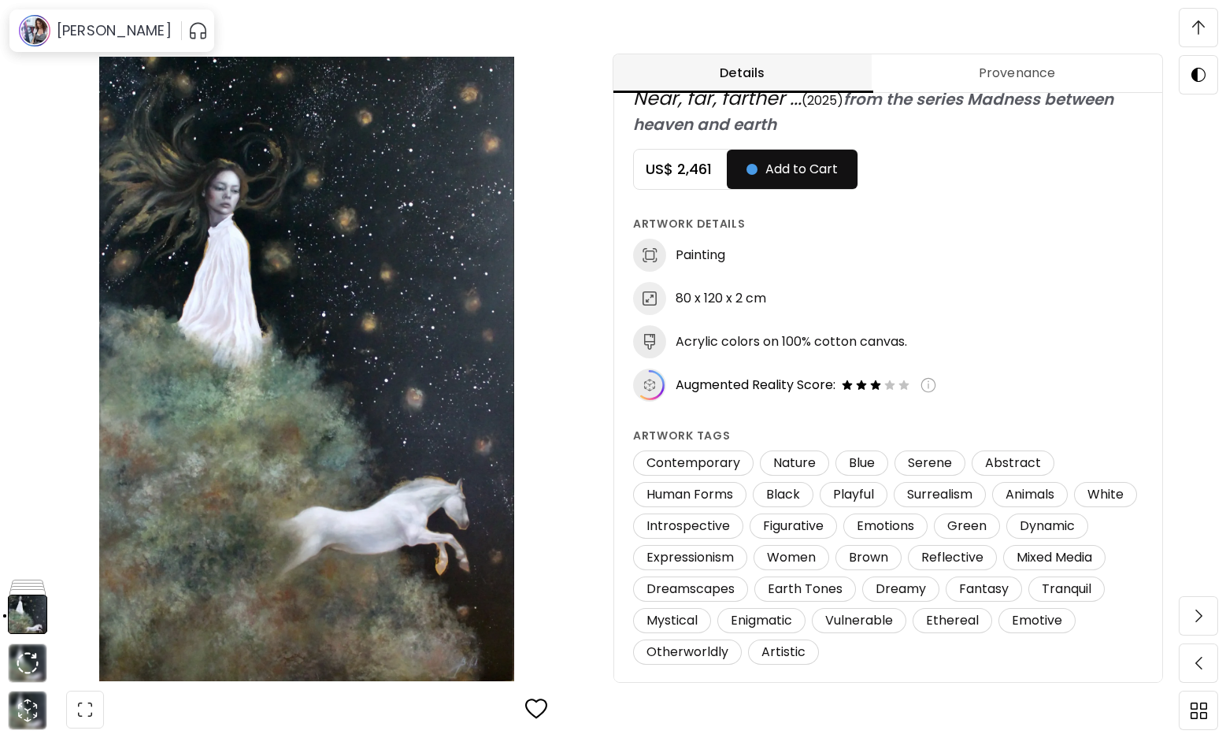
click at [356, 172] on img at bounding box center [306, 369] width 481 height 625
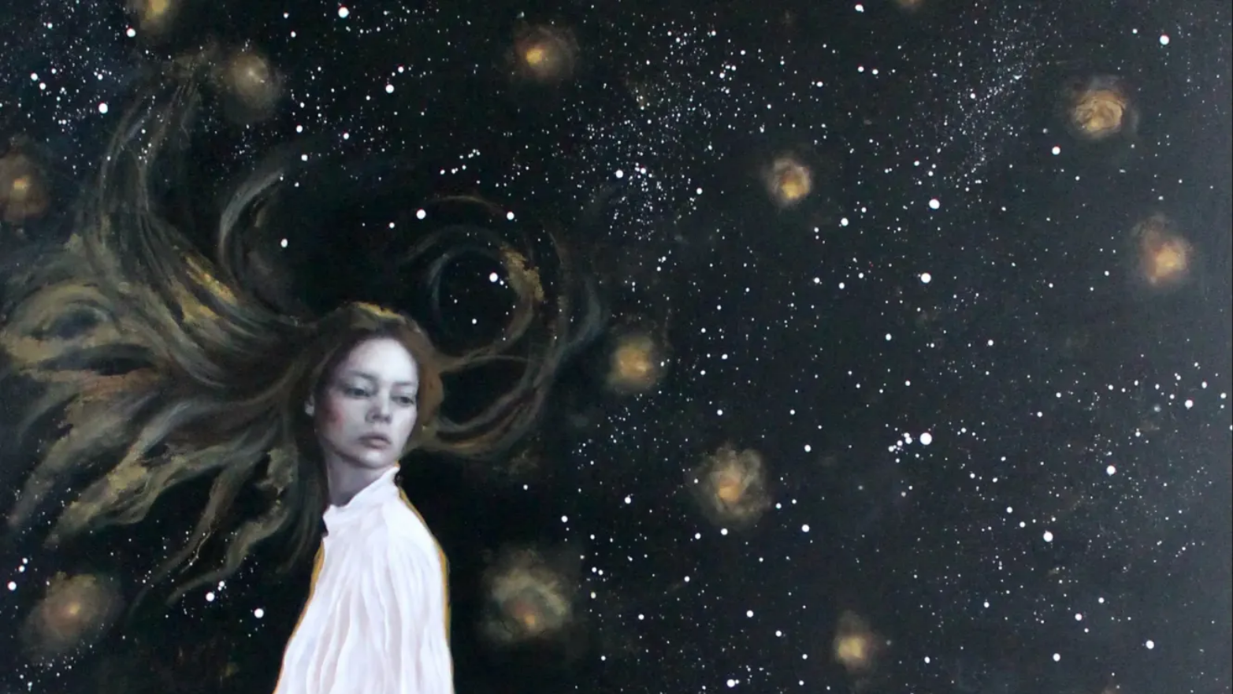
scroll to position [33, 0]
